Goal: Transaction & Acquisition: Obtain resource

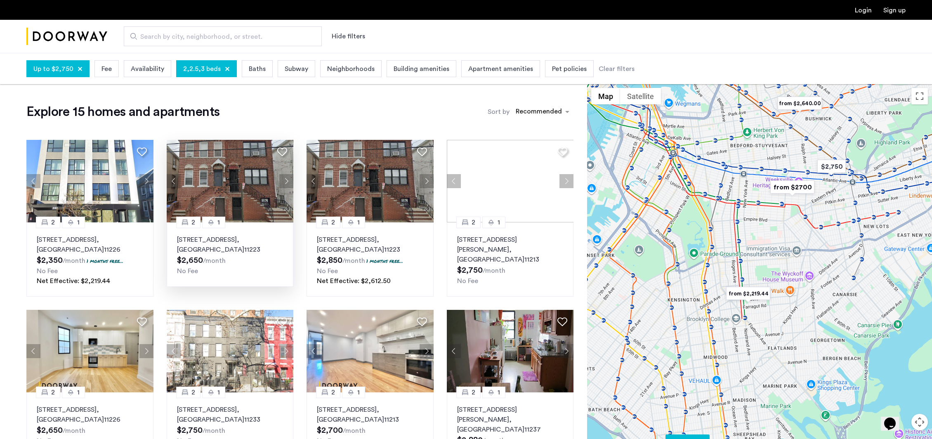
click at [218, 257] on sub "/month" at bounding box center [214, 260] width 23 height 7
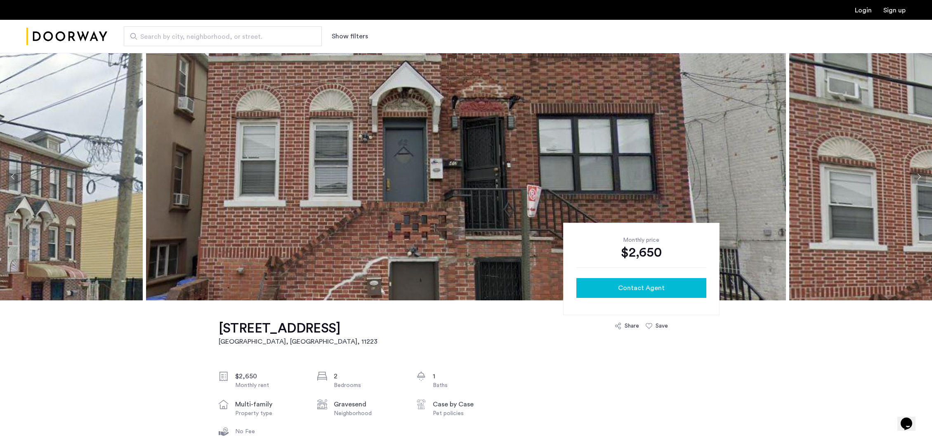
click at [656, 286] on span "Contact Agent" at bounding box center [641, 288] width 47 height 10
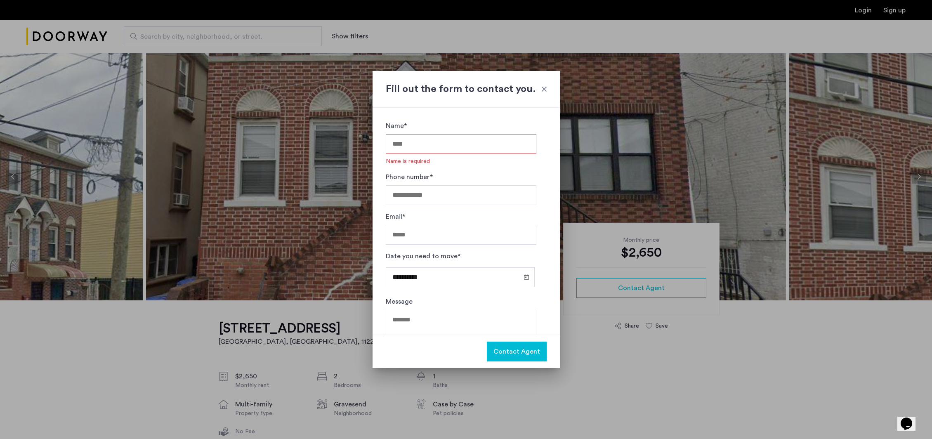
click at [546, 88] on div at bounding box center [544, 89] width 8 height 8
